Goal: Navigation & Orientation: Find specific page/section

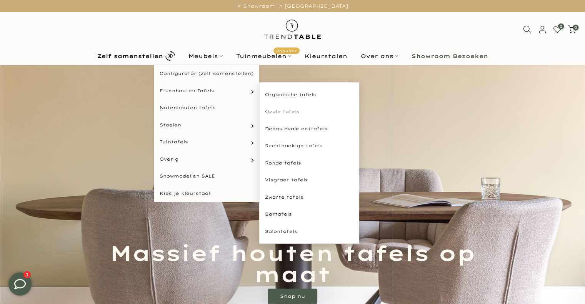
click at [286, 110] on link "Ovale tafels" at bounding box center [309, 111] width 100 height 17
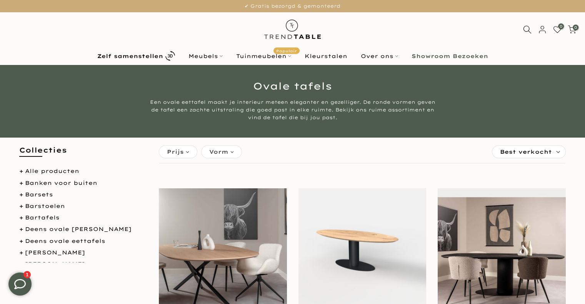
click at [186, 150] on div "Prijs" at bounding box center [178, 151] width 38 height 13
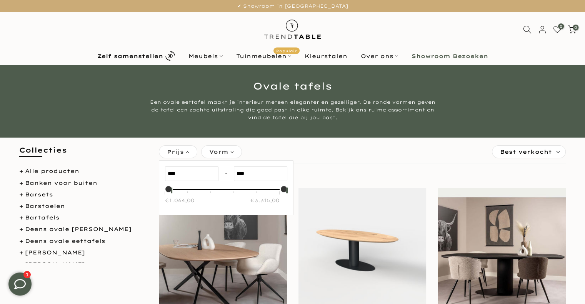
click at [186, 150] on div "Prijs" at bounding box center [178, 151] width 38 height 13
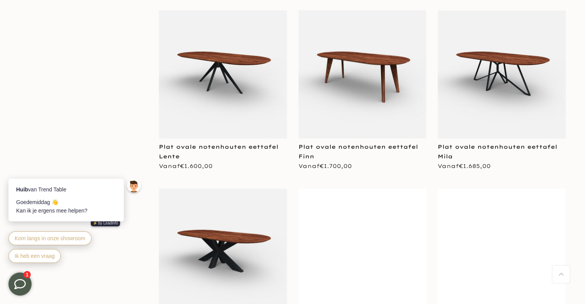
scroll to position [884, 0]
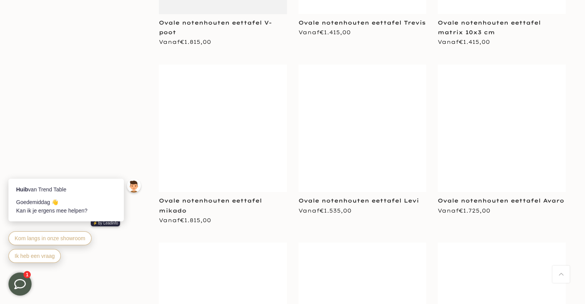
scroll to position [2229, 0]
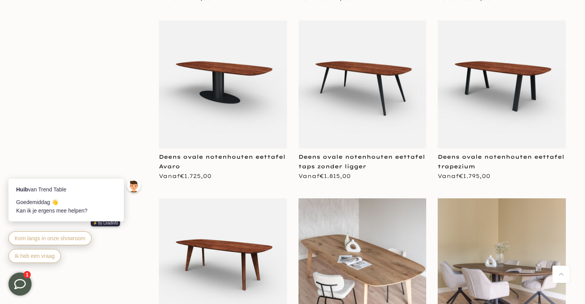
scroll to position [3113, 0]
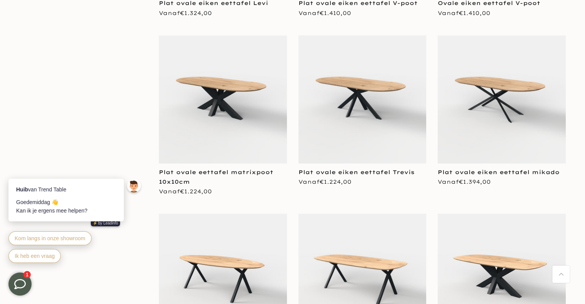
scroll to position [4305, 0]
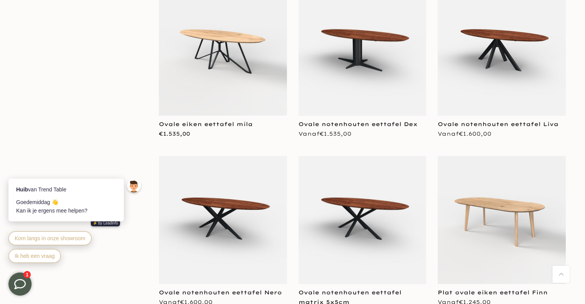
scroll to position [6919, 0]
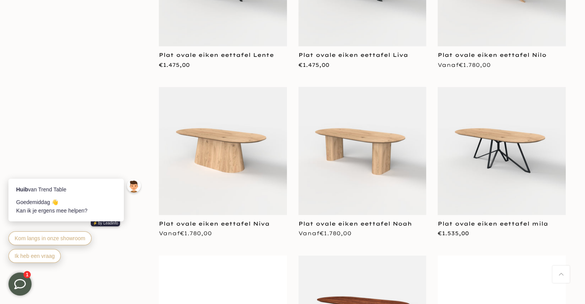
scroll to position [7303, 0]
